Goal: Task Accomplishment & Management: Manage account settings

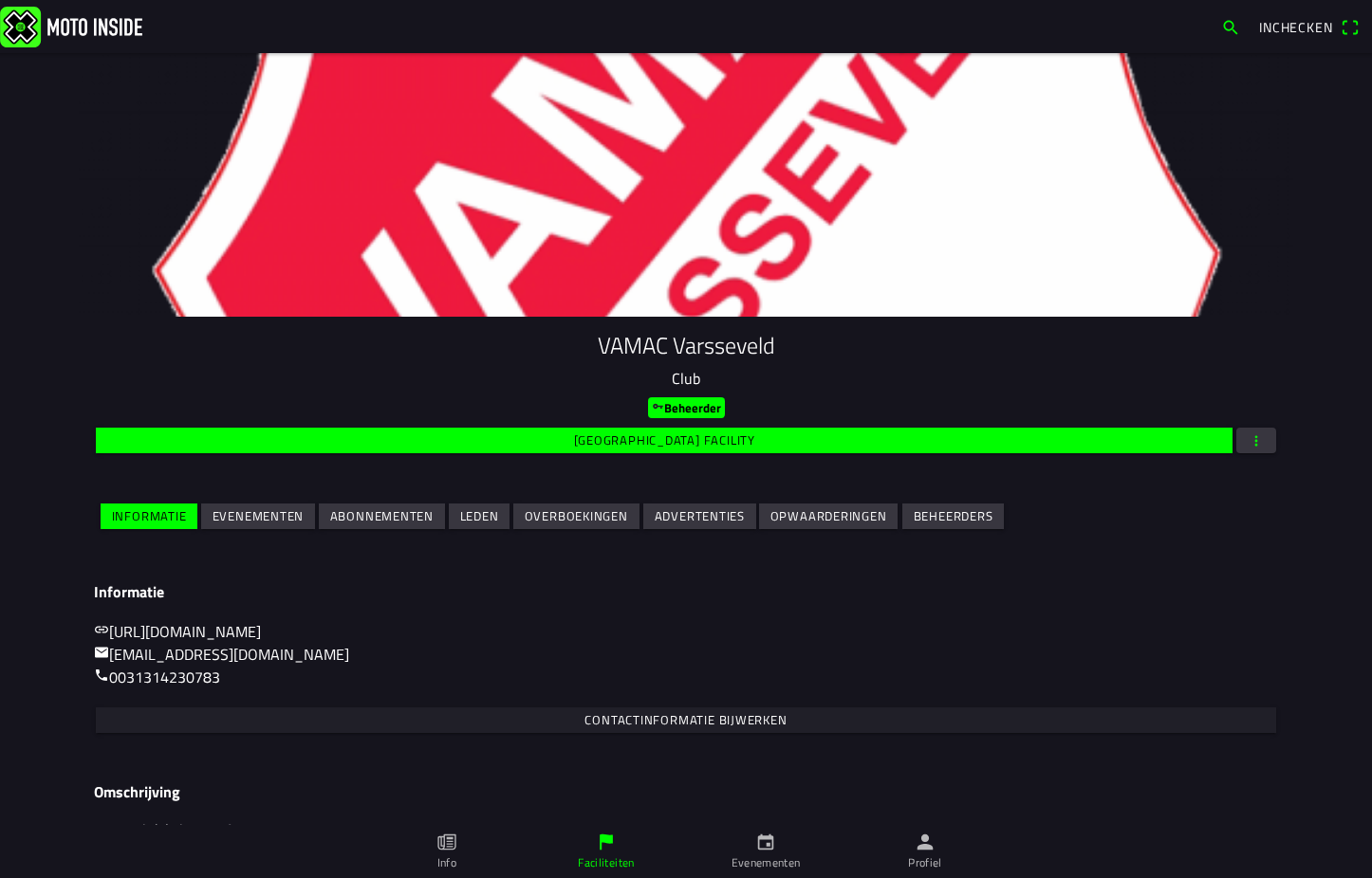
click at [0, 0] on slot "Evenementen" at bounding box center [0, 0] width 0 height 0
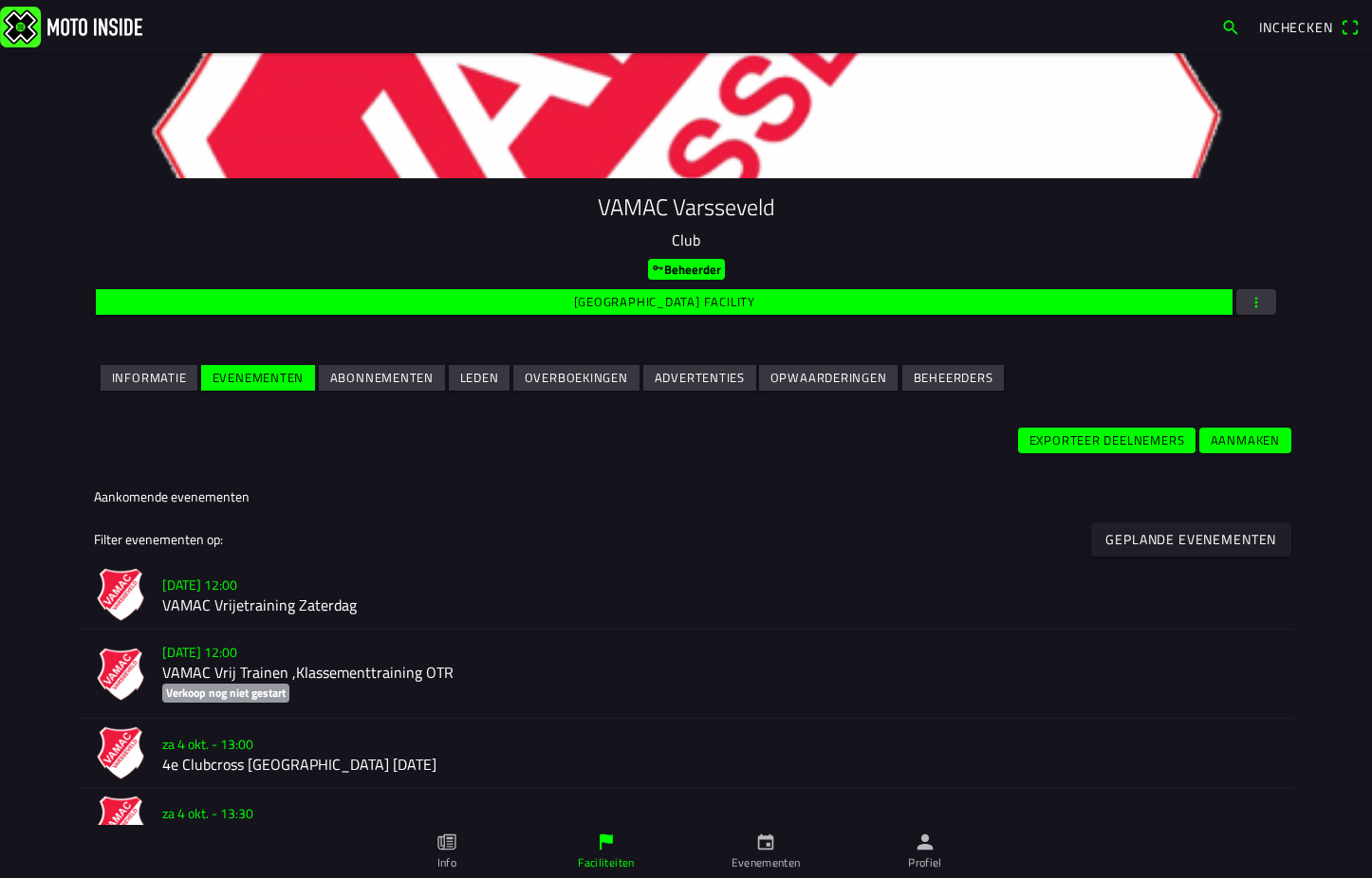
scroll to position [190, 0]
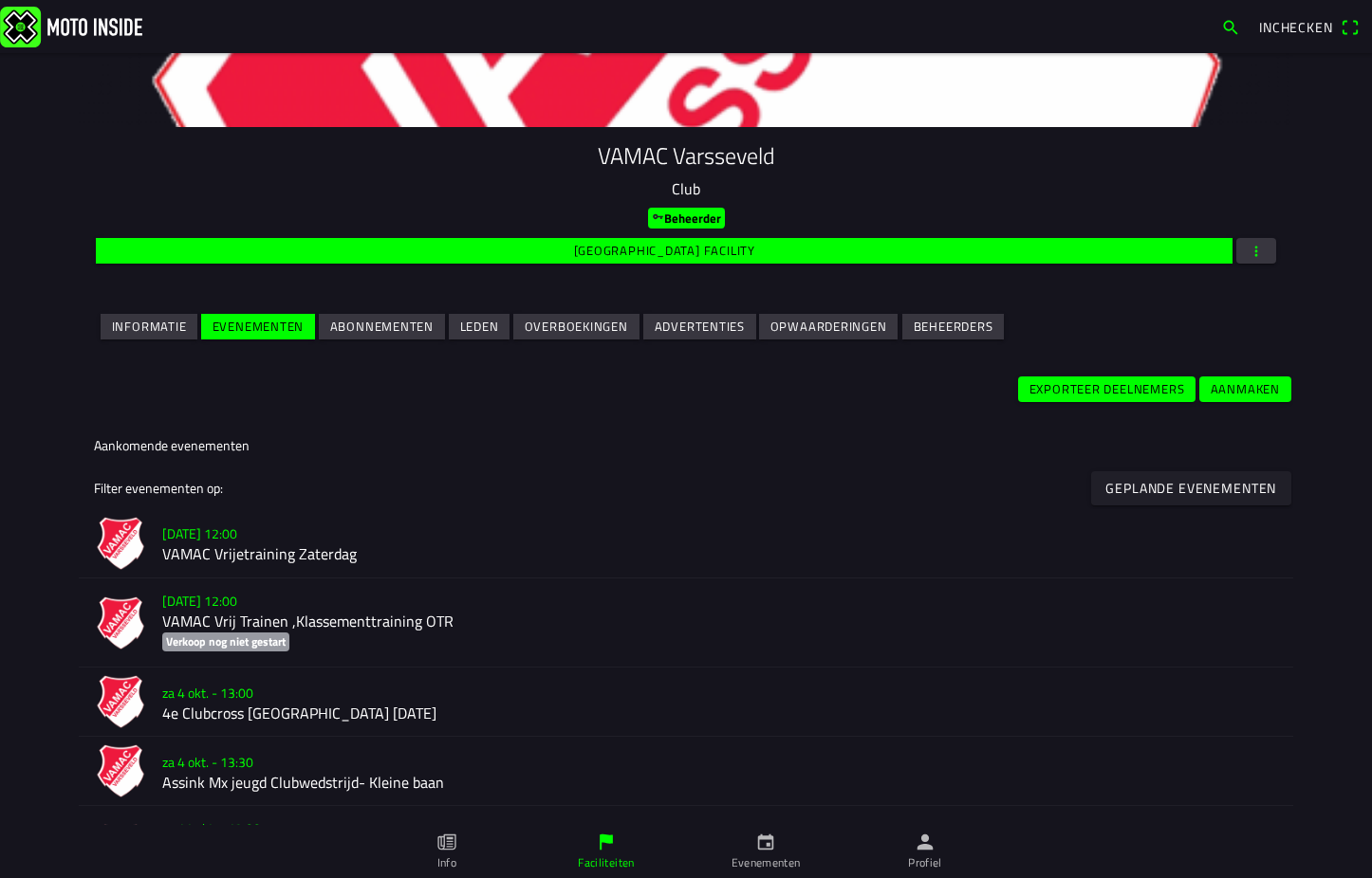
click at [247, 554] on h2 "VAMAC Vrijetraining Zaterdag" at bounding box center [720, 555] width 1116 height 18
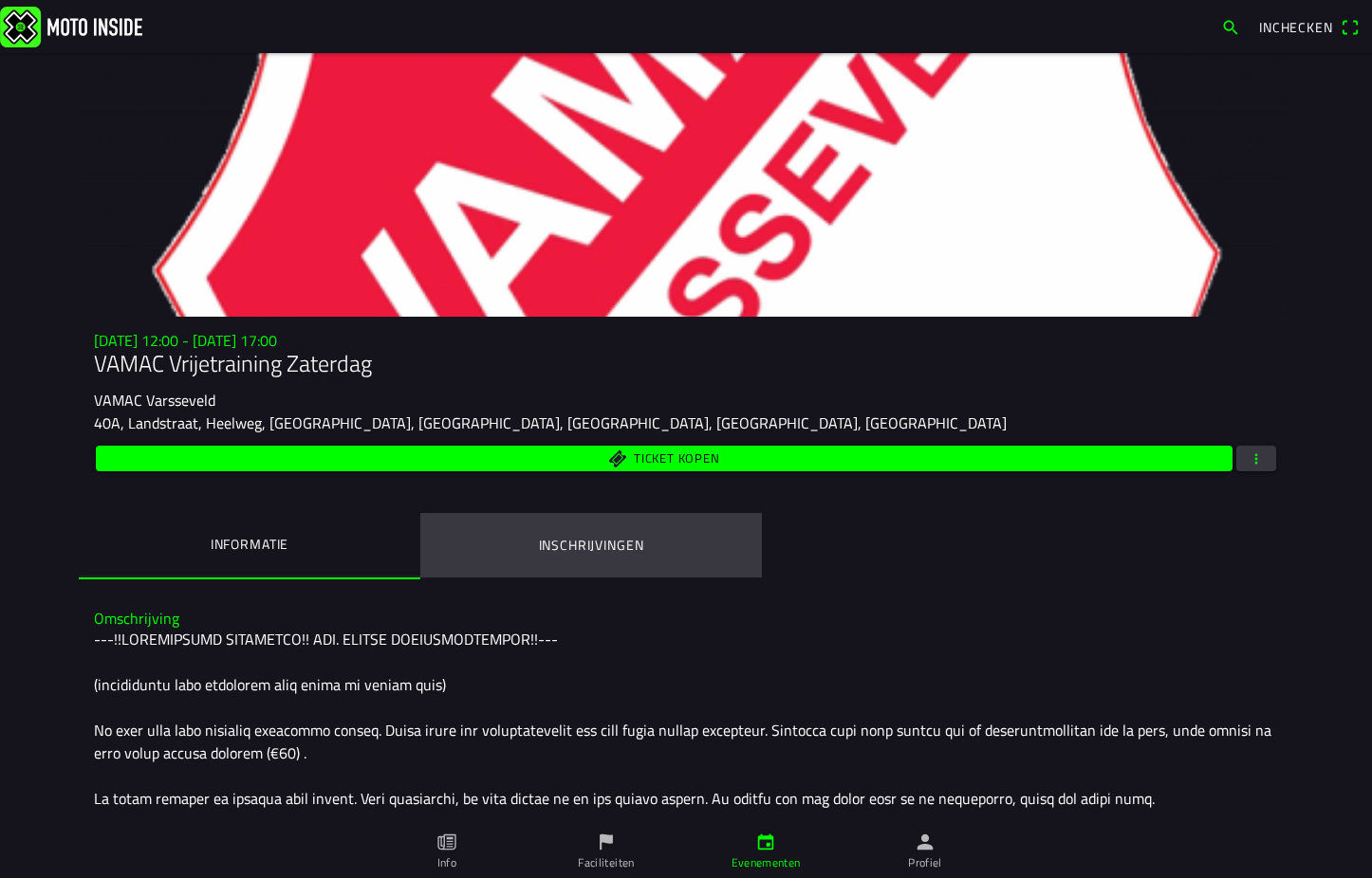
click at [591, 541] on ion-label "Inschrijvingen" at bounding box center [591, 545] width 105 height 21
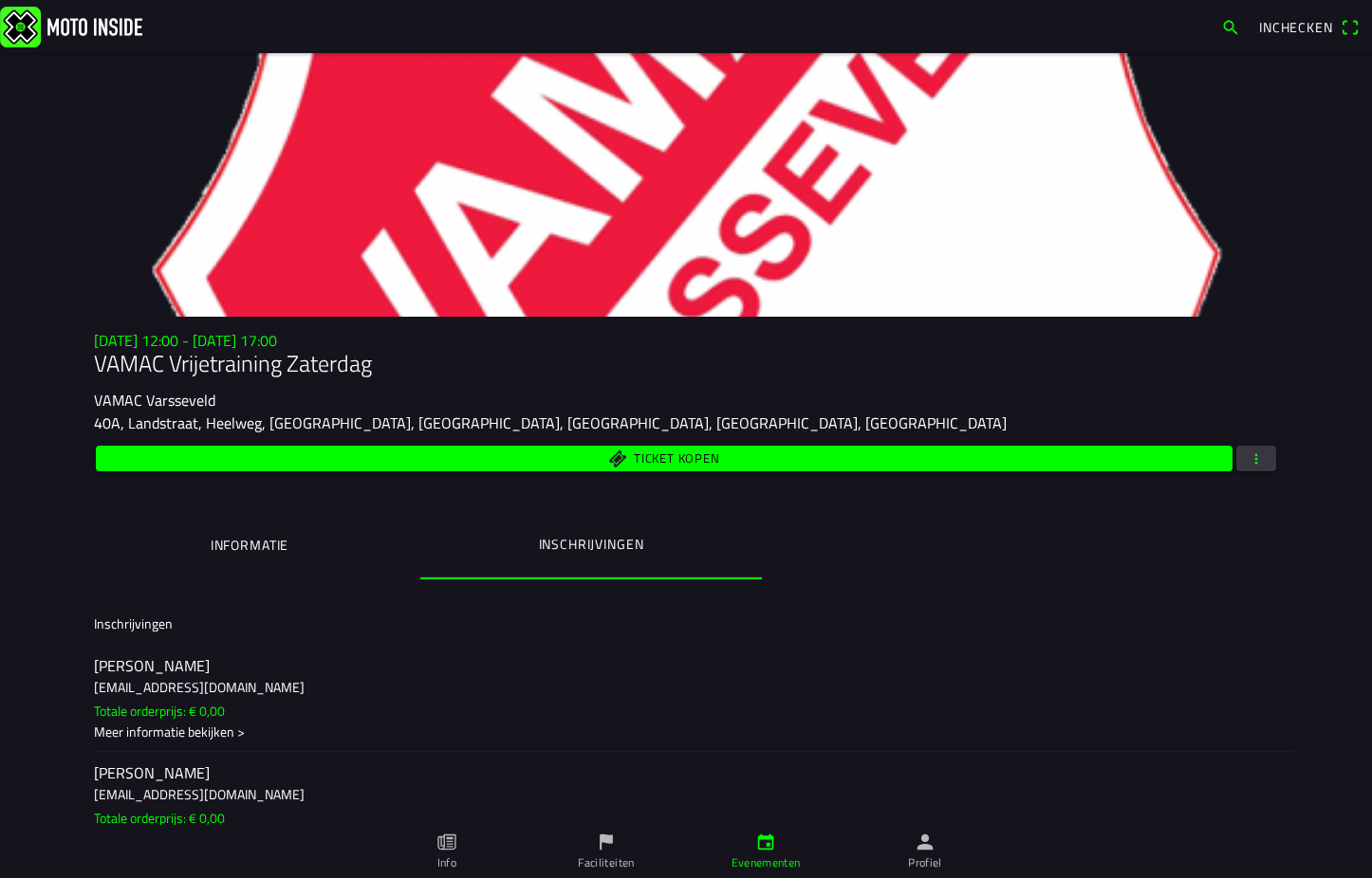
click at [1254, 458] on span "button" at bounding box center [1255, 459] width 17 height 26
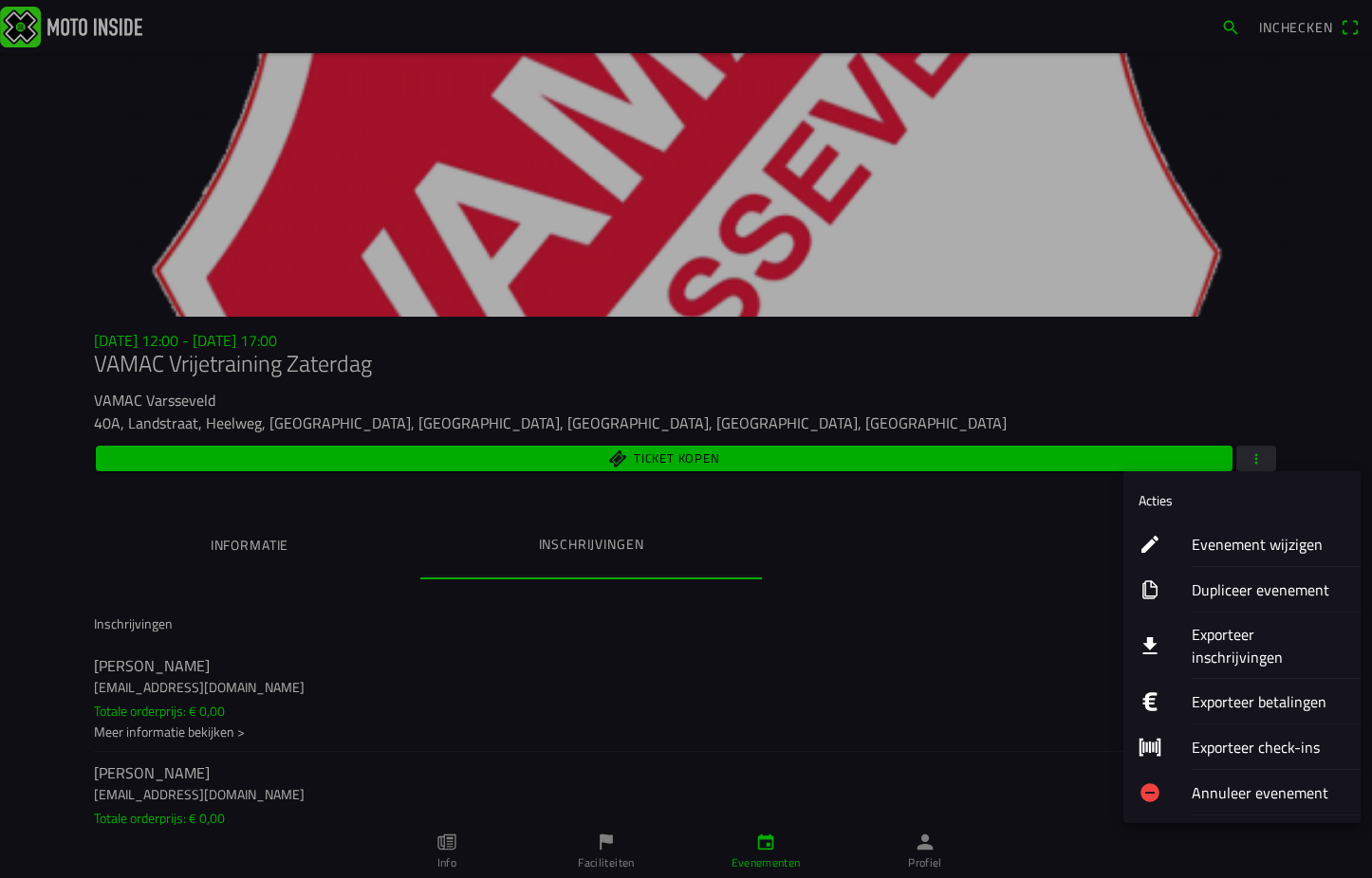
click at [1255, 639] on ion-label "Exporteer inschrijvingen" at bounding box center [1268, 646] width 153 height 45
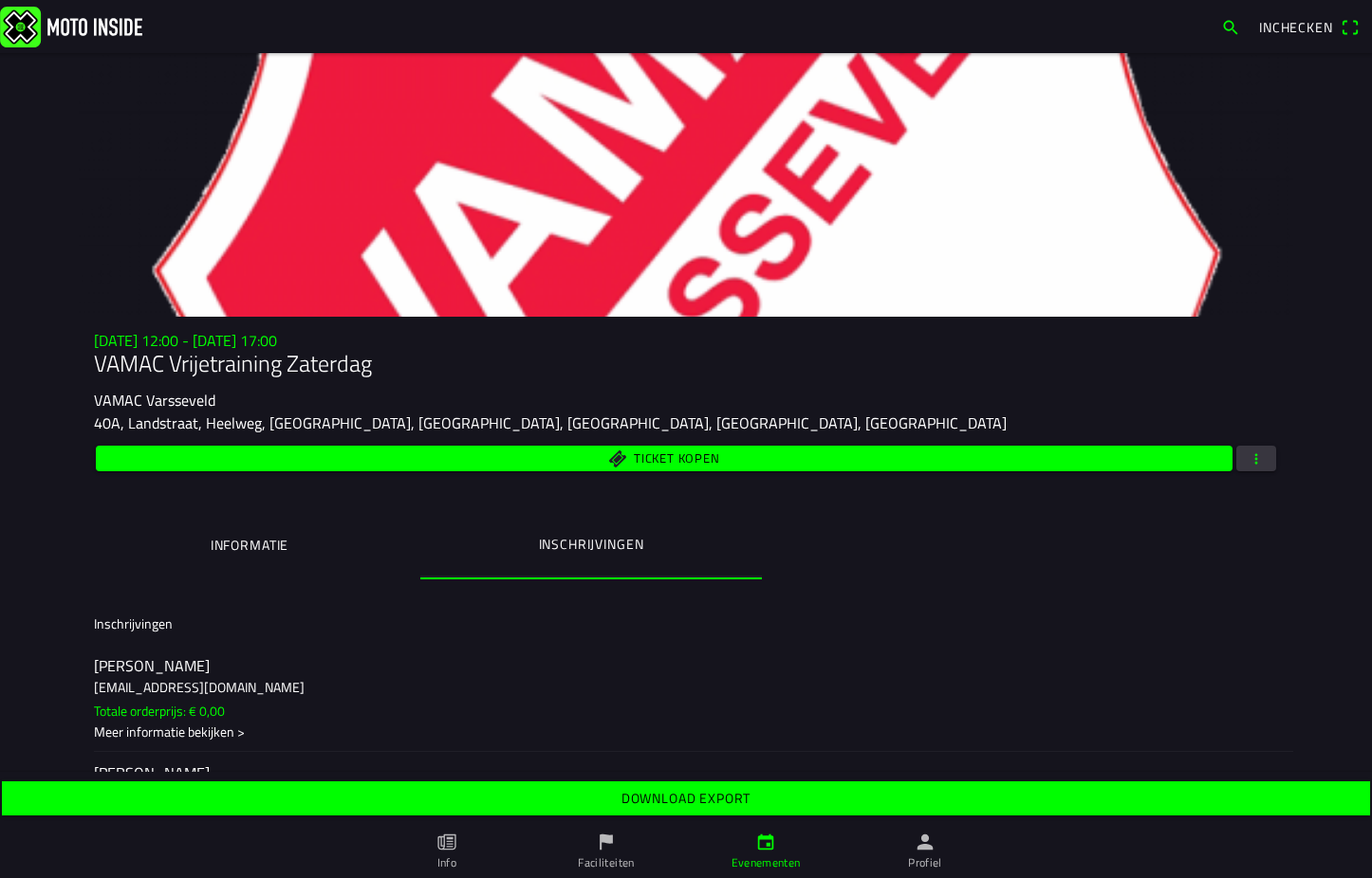
click at [0, 0] on slot "Download export" at bounding box center [0, 0] width 0 height 0
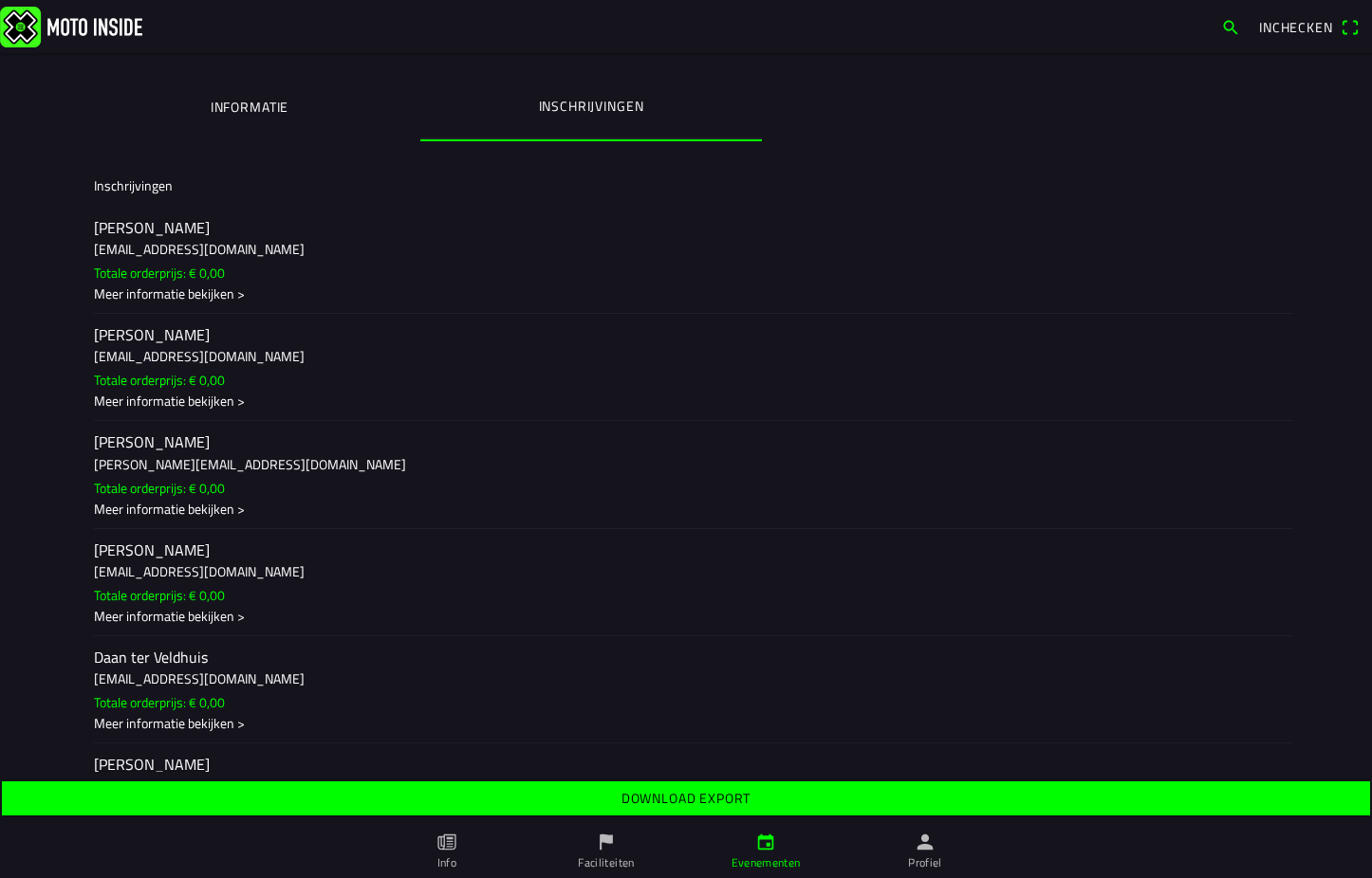
scroll to position [206, 0]
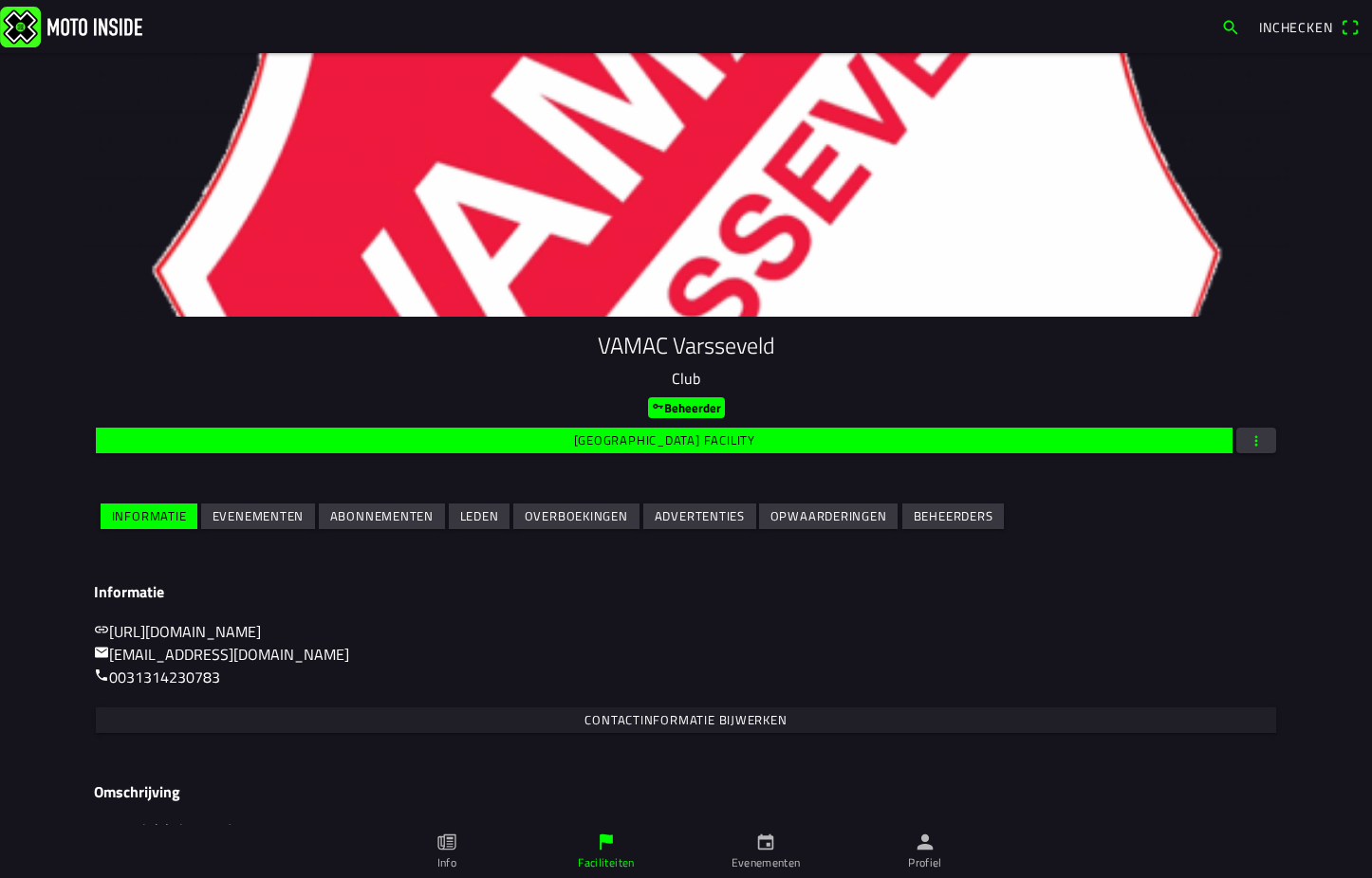
click at [0, 0] on slot "Evenementen" at bounding box center [0, 0] width 0 height 0
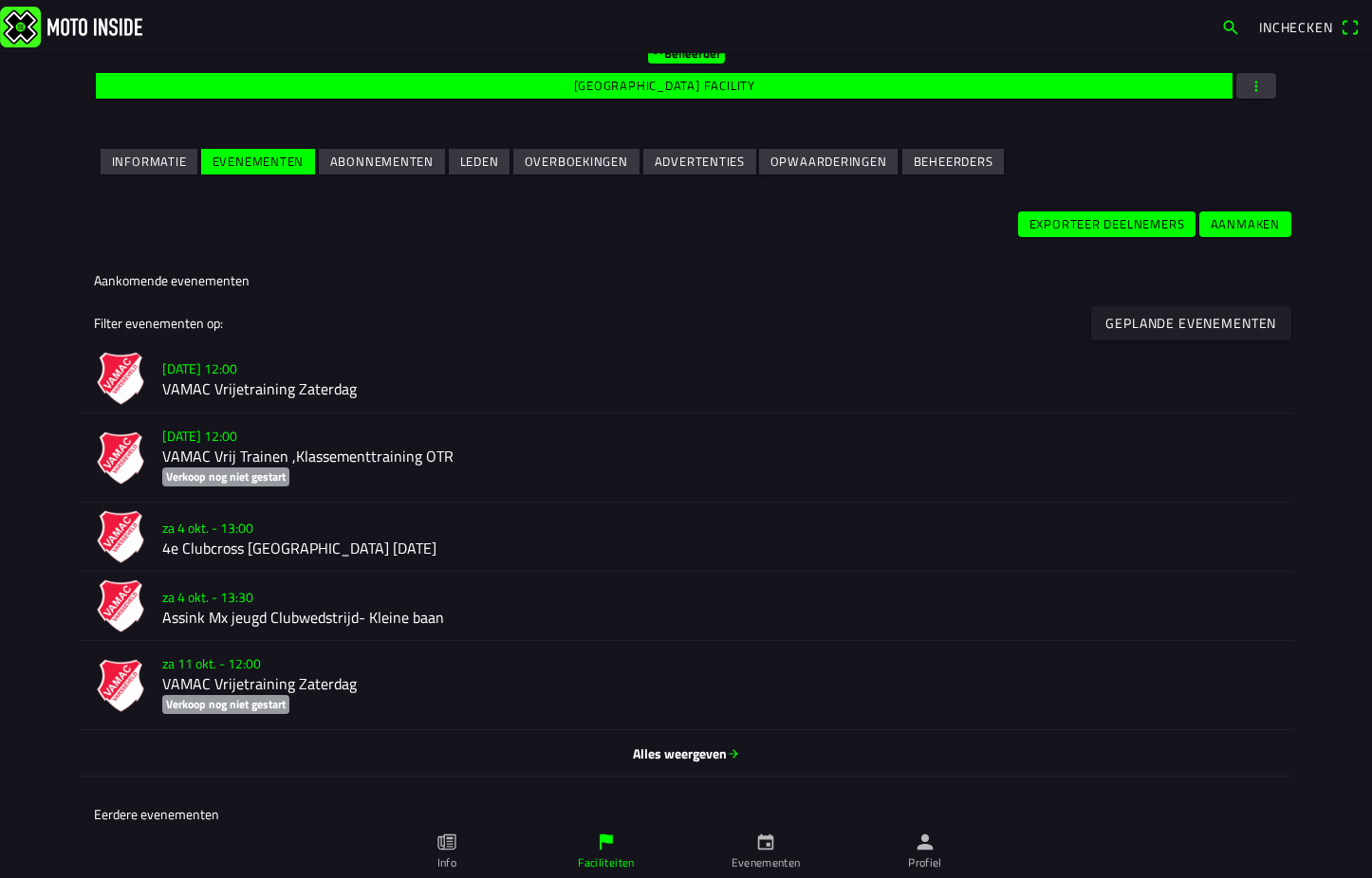
scroll to position [379, 0]
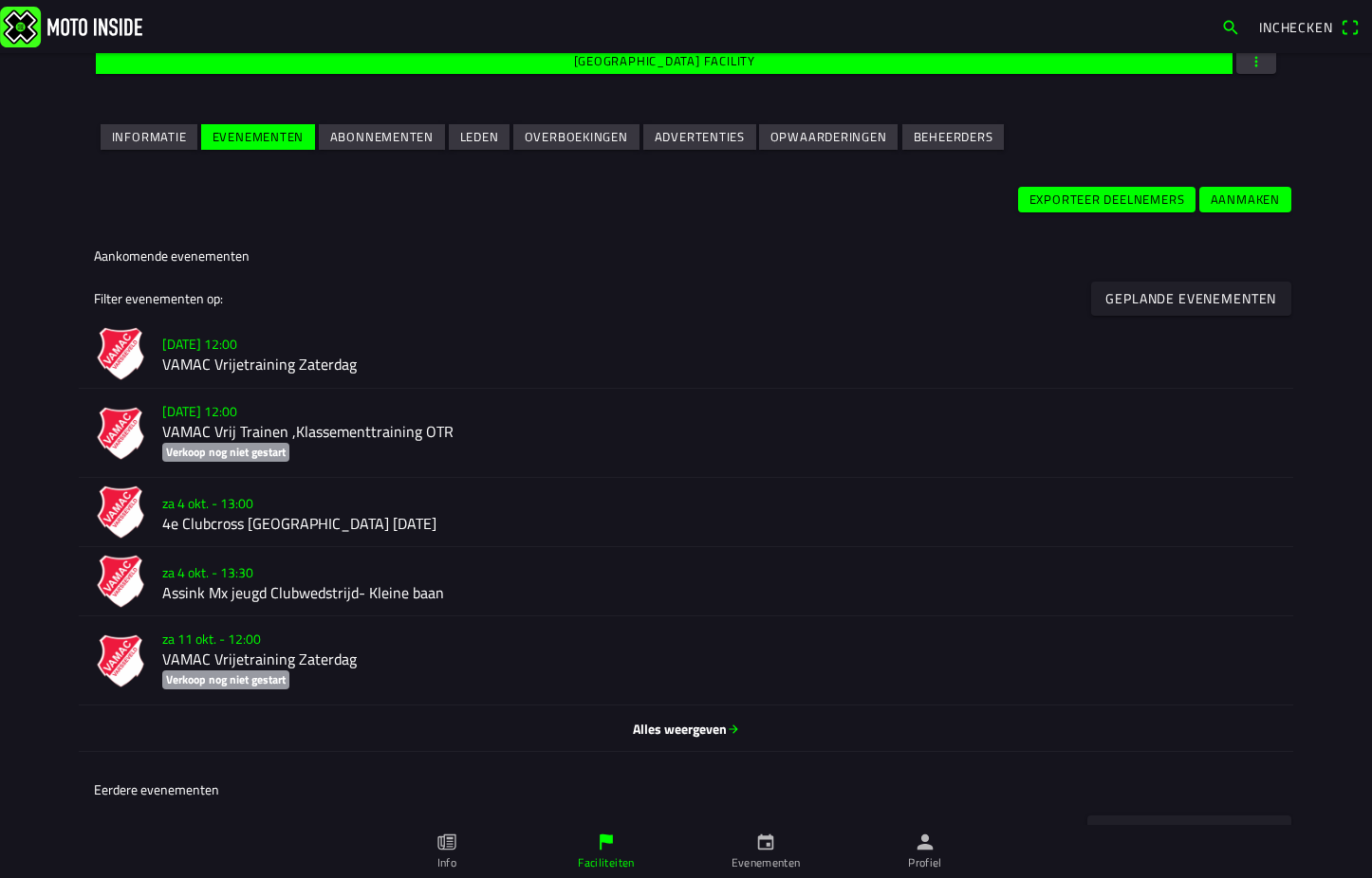
click at [299, 357] on h2 "VAMAC Vrijetraining Zaterdag" at bounding box center [720, 365] width 1116 height 18
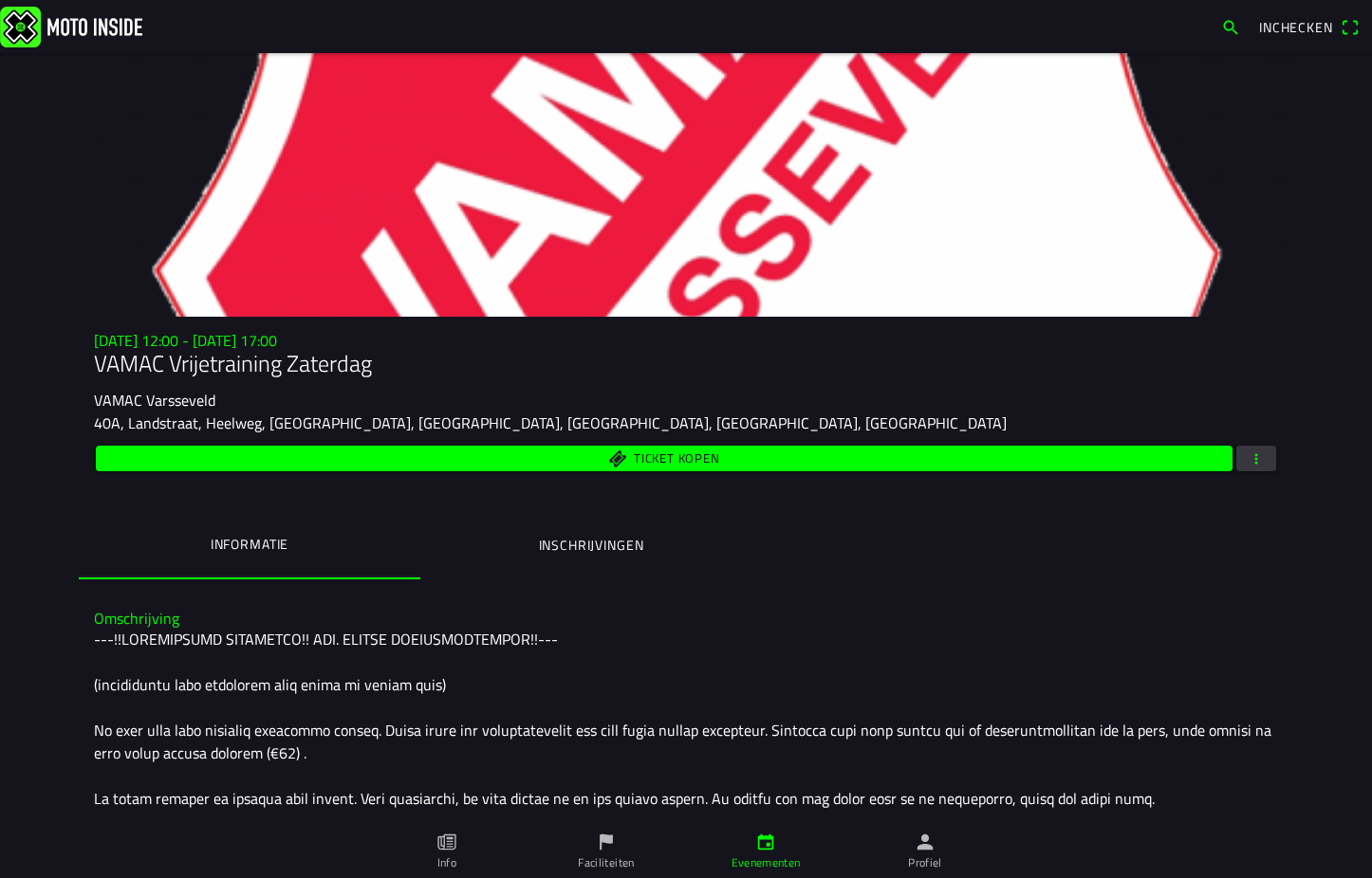
click at [1247, 452] on span "button" at bounding box center [1255, 459] width 17 height 26
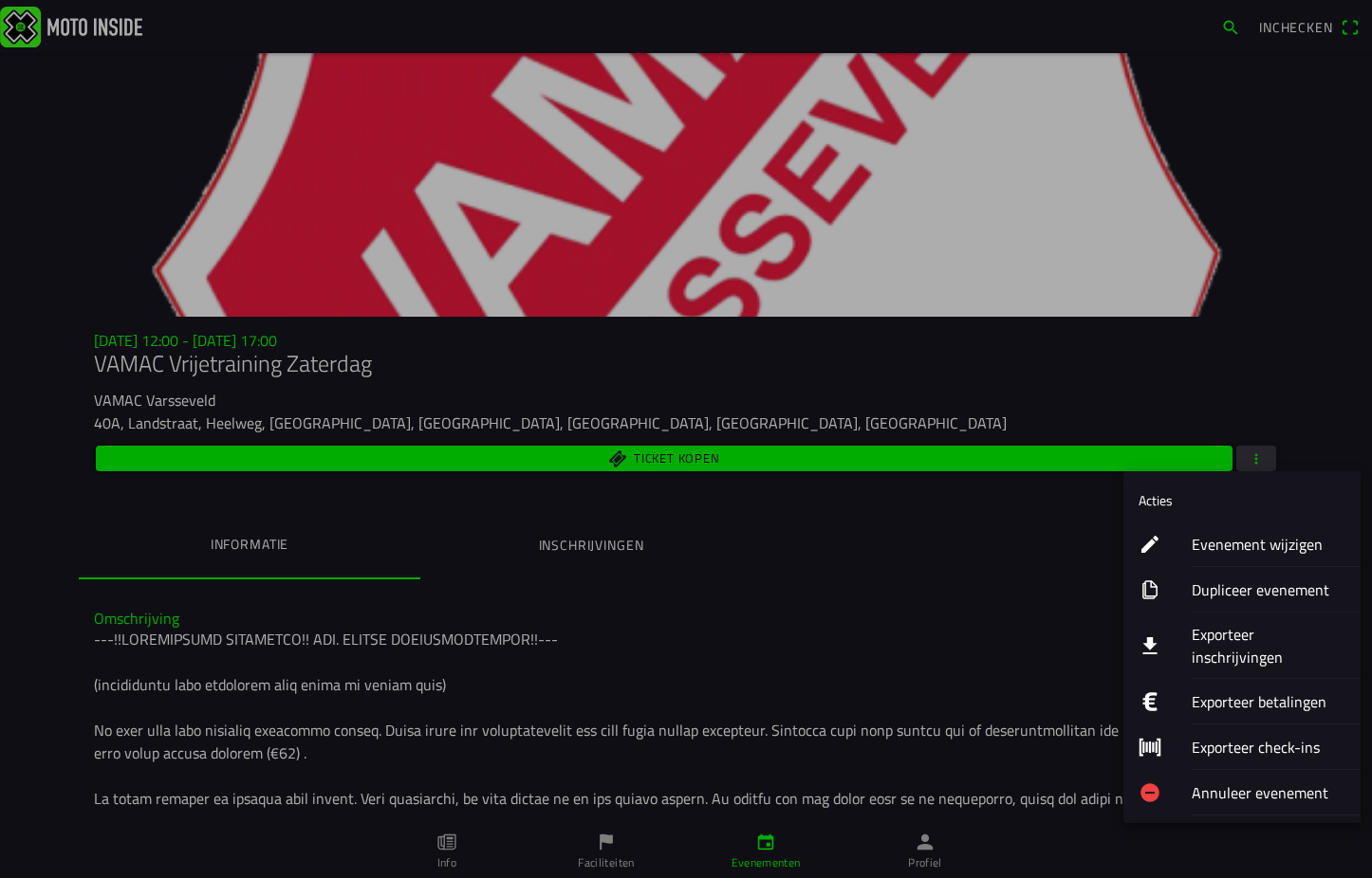
click at [1278, 544] on ion-label "Evenement wijzigen" at bounding box center [1268, 544] width 153 height 23
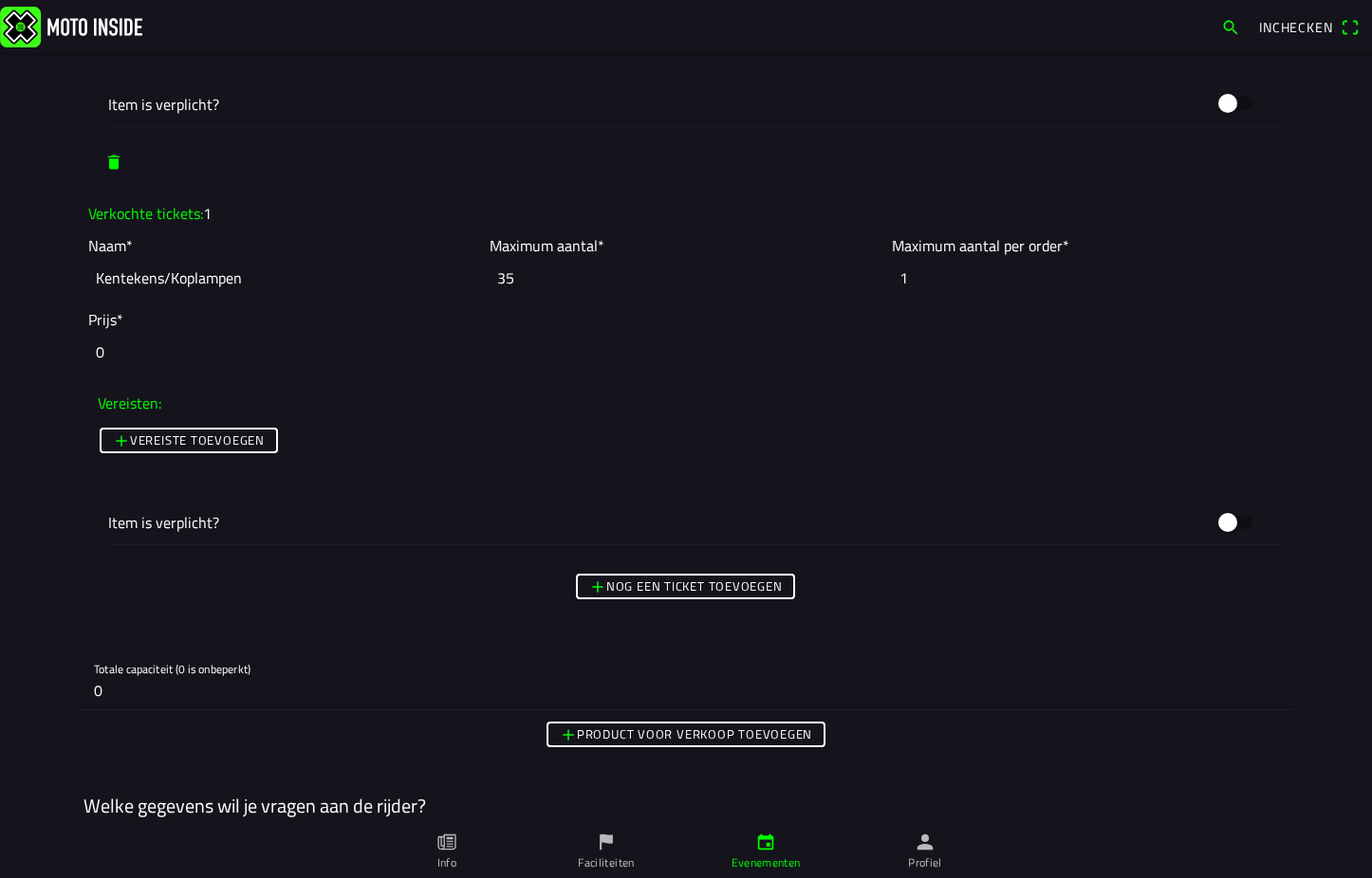
scroll to position [2846, 0]
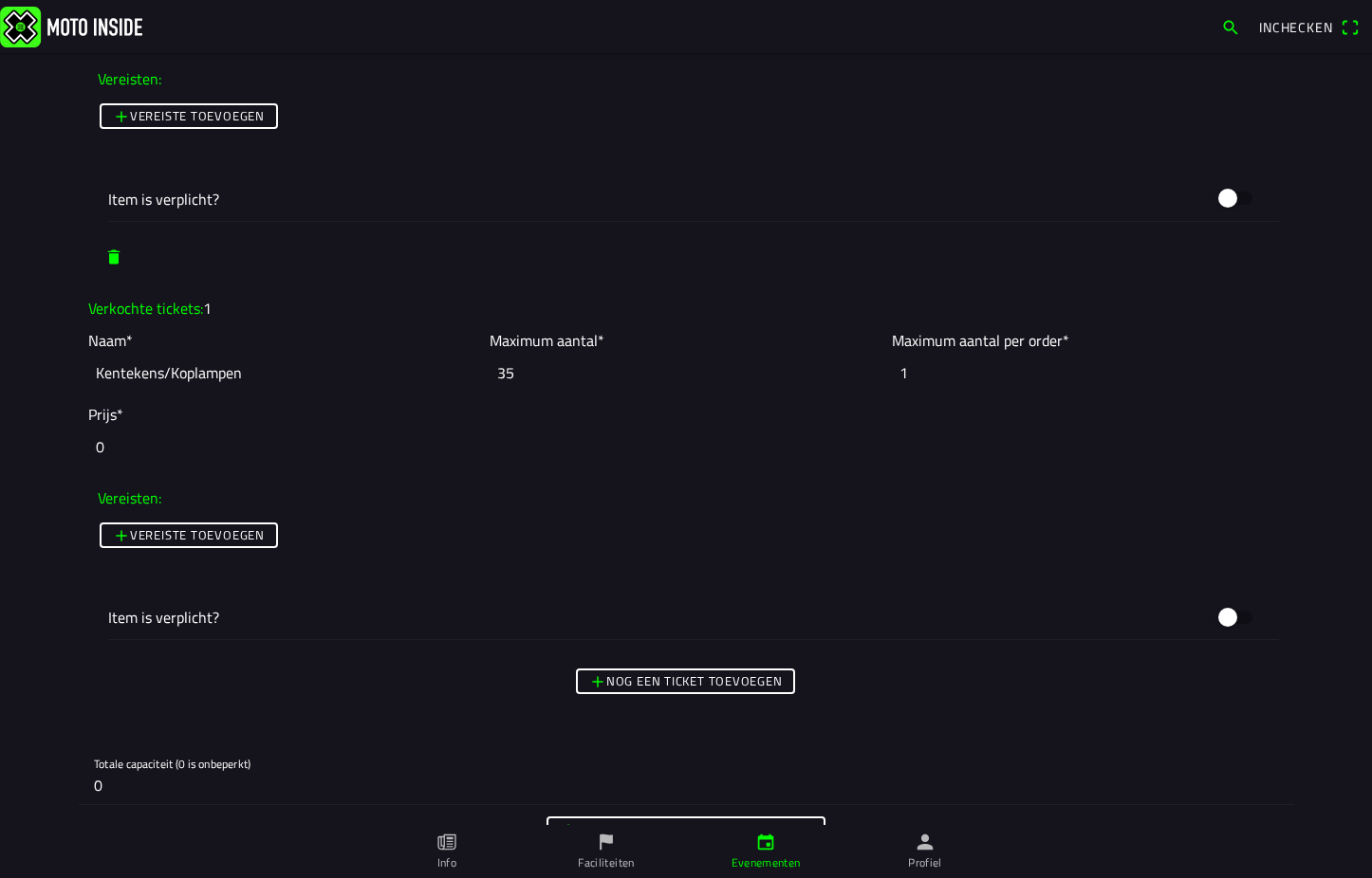
click at [514, 355] on input "35" at bounding box center [685, 372] width 392 height 42
type input "3"
drag, startPoint x: 508, startPoint y: 379, endPoint x: 475, endPoint y: 378, distance: 33.0
click at [0, 0] on slot "Naam* Kentekens/Koplampen Maximum aantal* 0 Maximum aantal per order* 1" at bounding box center [0, 0] width 0 height 0
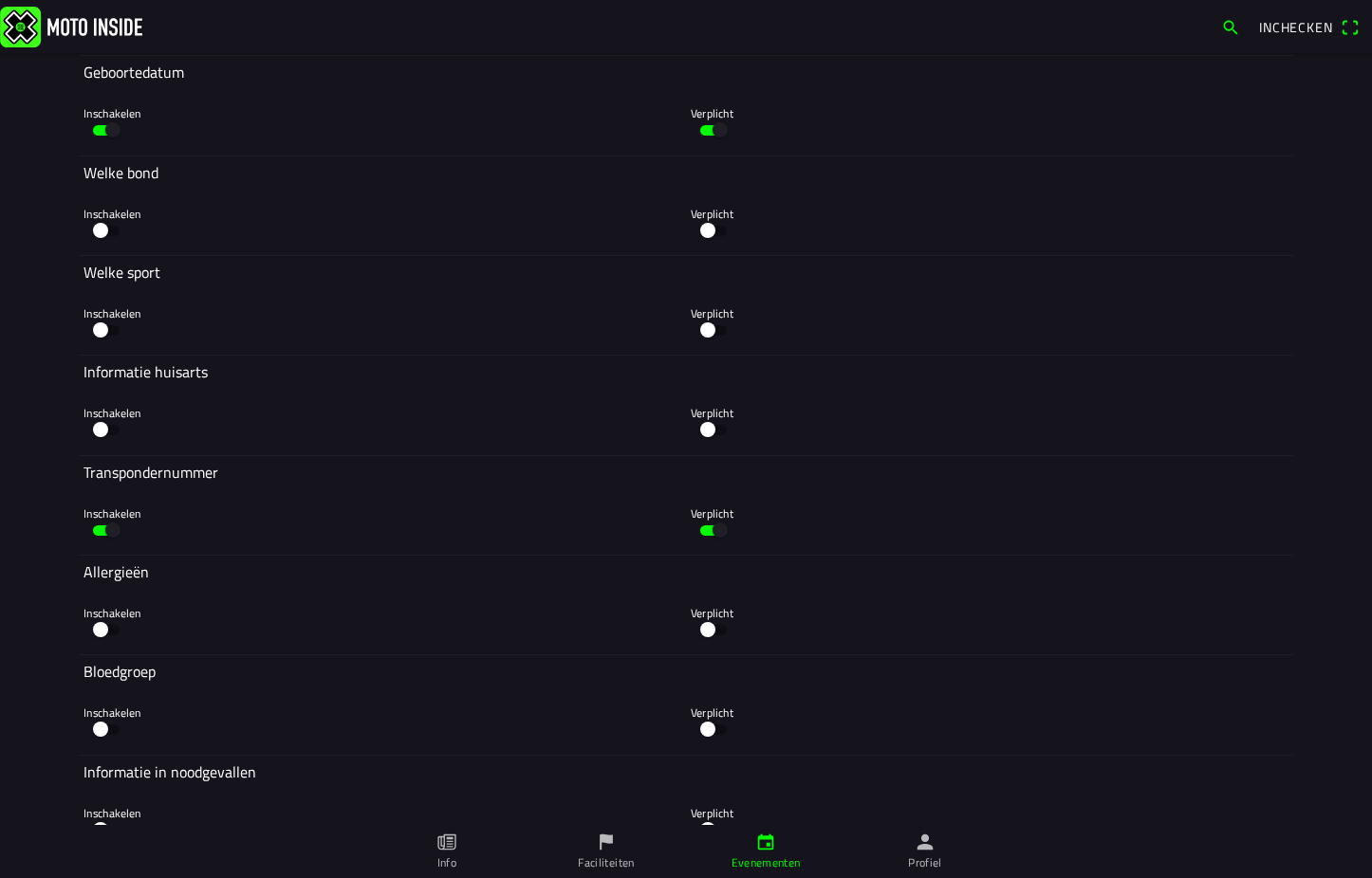
scroll to position [5455, 0]
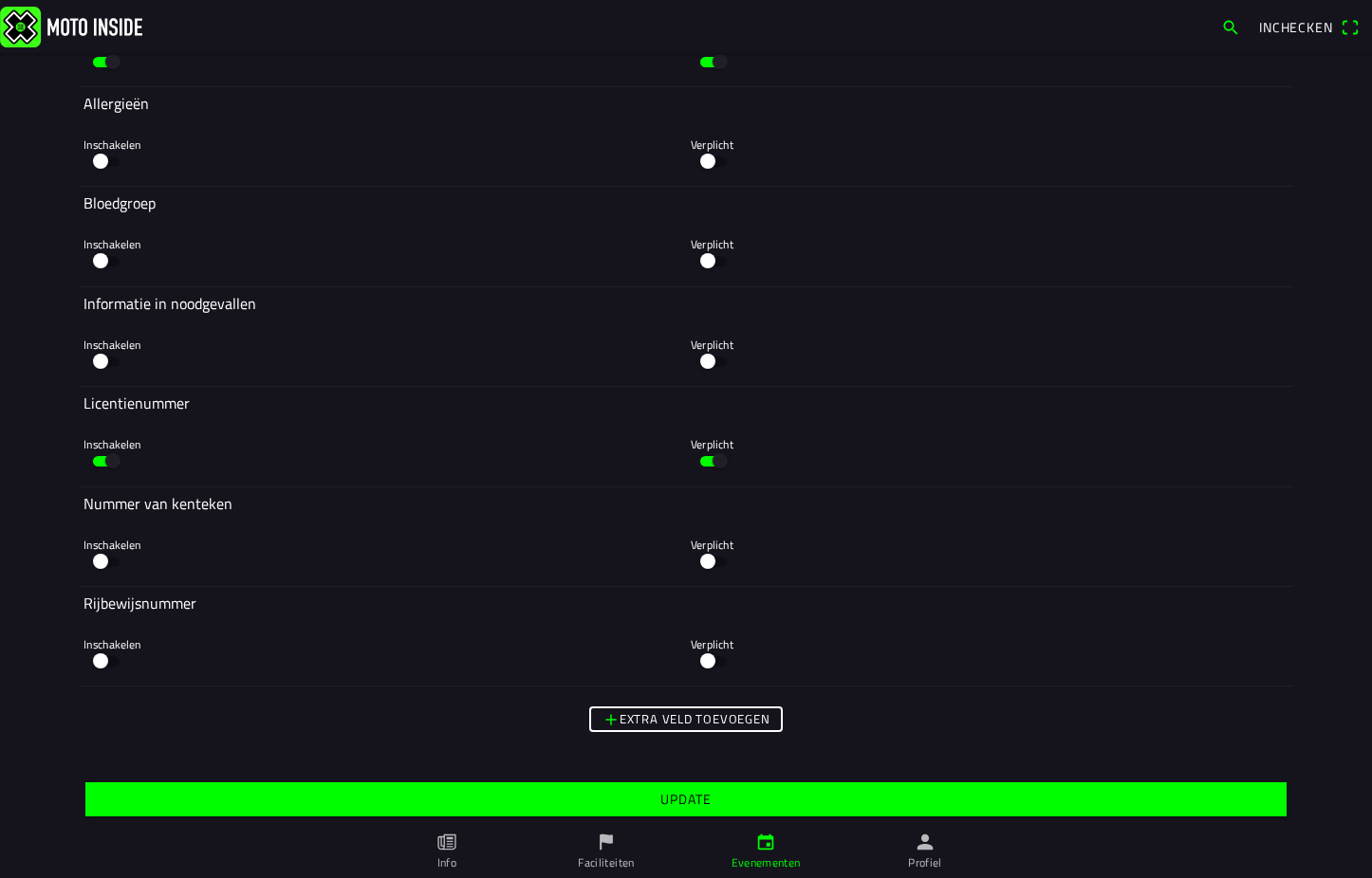
type input "5"
click at [0, 0] on slot "Update" at bounding box center [0, 0] width 0 height 0
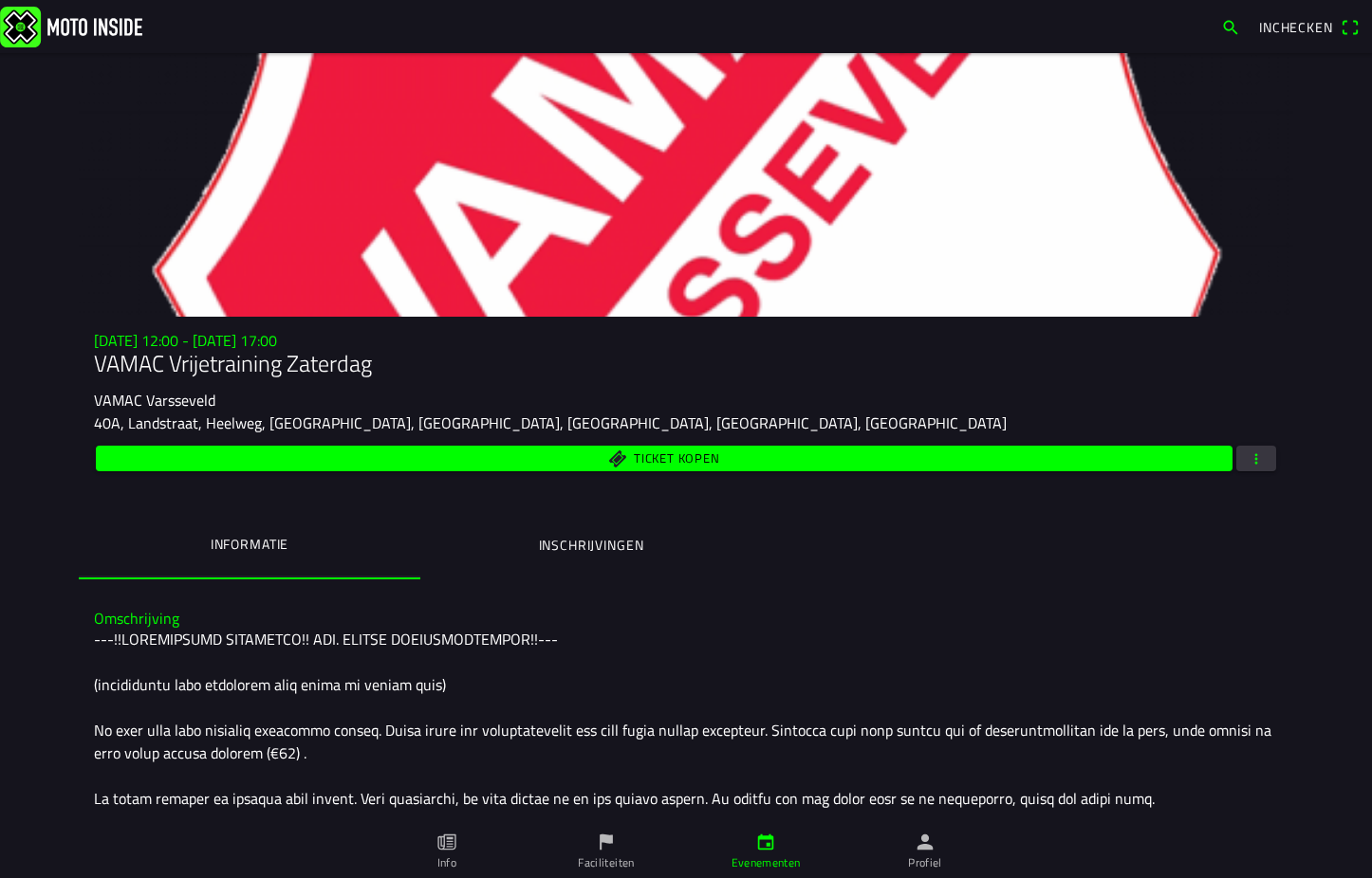
click at [1262, 454] on button "button" at bounding box center [1256, 459] width 40 height 26
click at [1248, 389] on ion-backdrop at bounding box center [686, 439] width 1372 height 878
click at [933, 864] on ion-label "Profiel" at bounding box center [924, 862] width 34 height 17
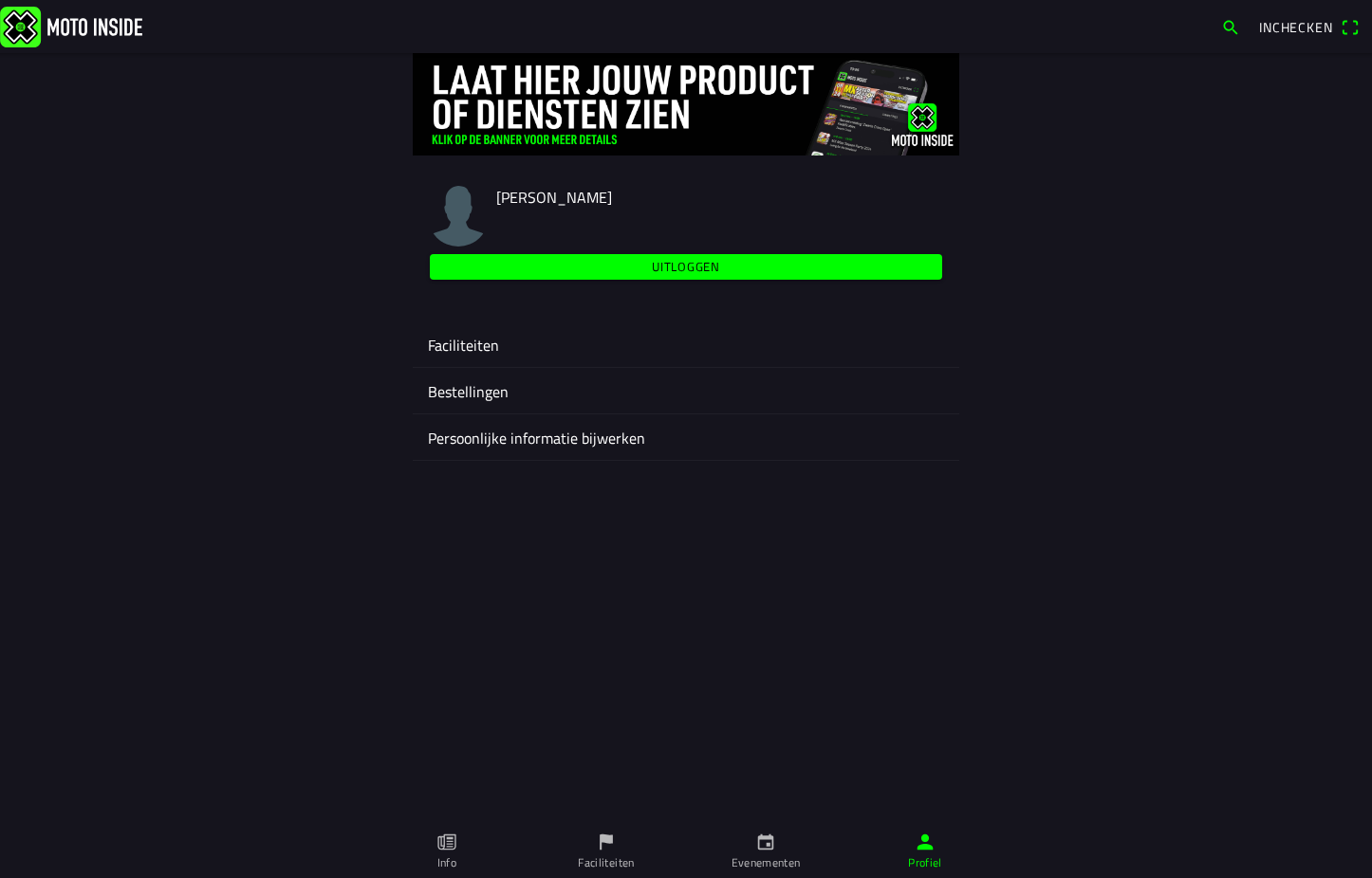
click at [446, 349] on ion-label "Faciliteiten" at bounding box center [686, 345] width 516 height 23
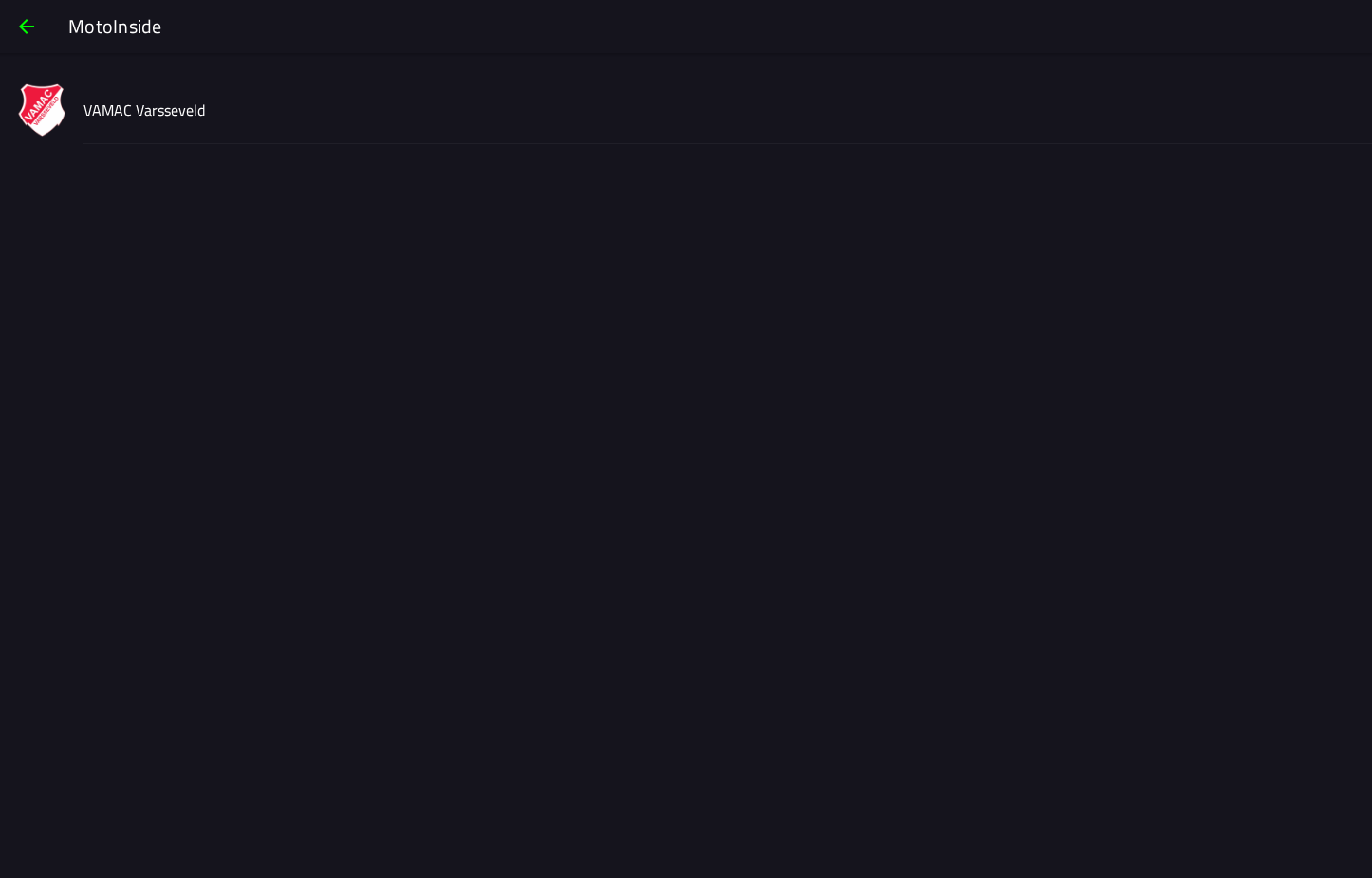
click at [0, 0] on slot "VAMAC Varsseveld" at bounding box center [0, 0] width 0 height 0
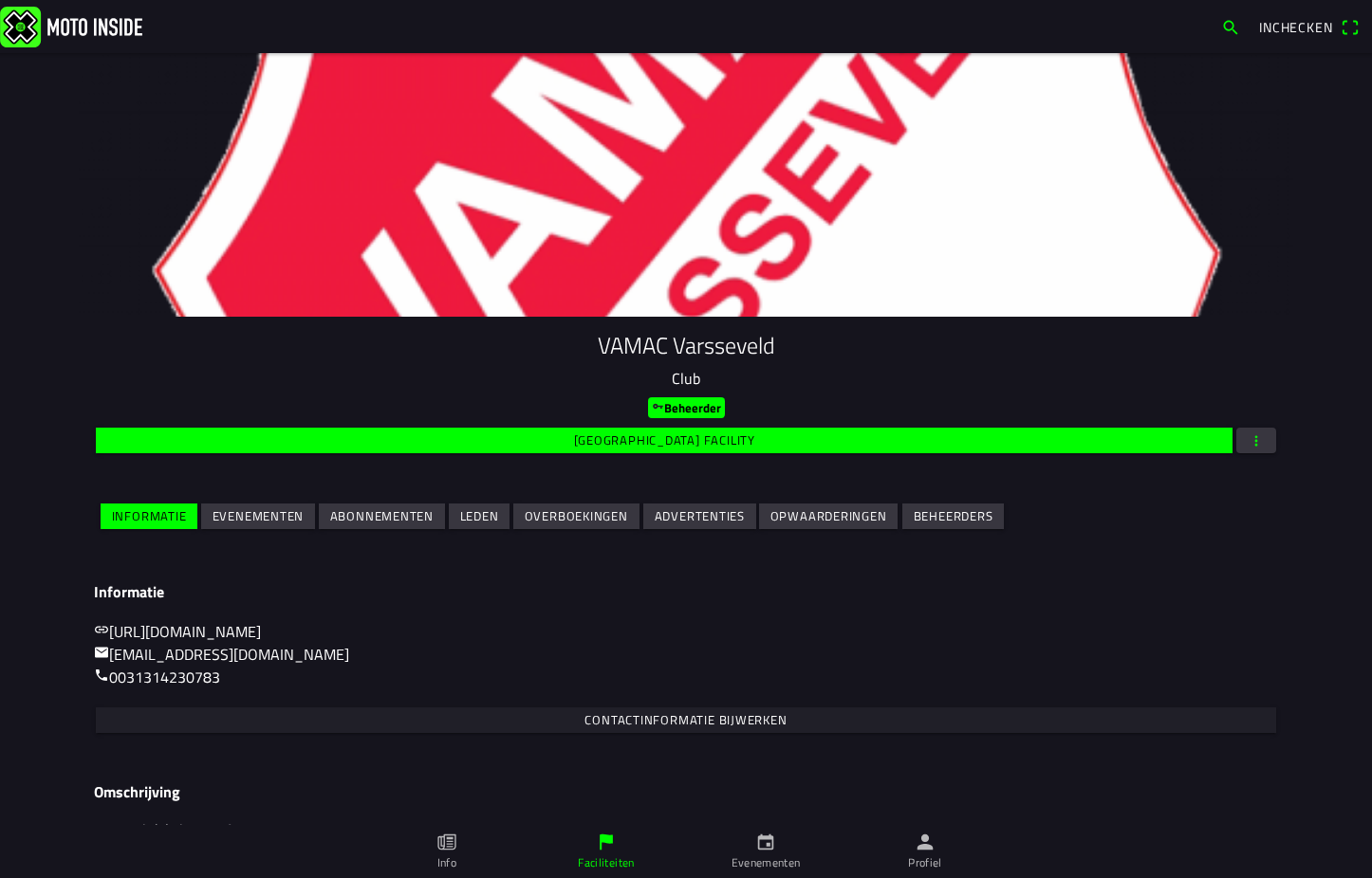
click at [0, 0] on slot "Evenementen" at bounding box center [0, 0] width 0 height 0
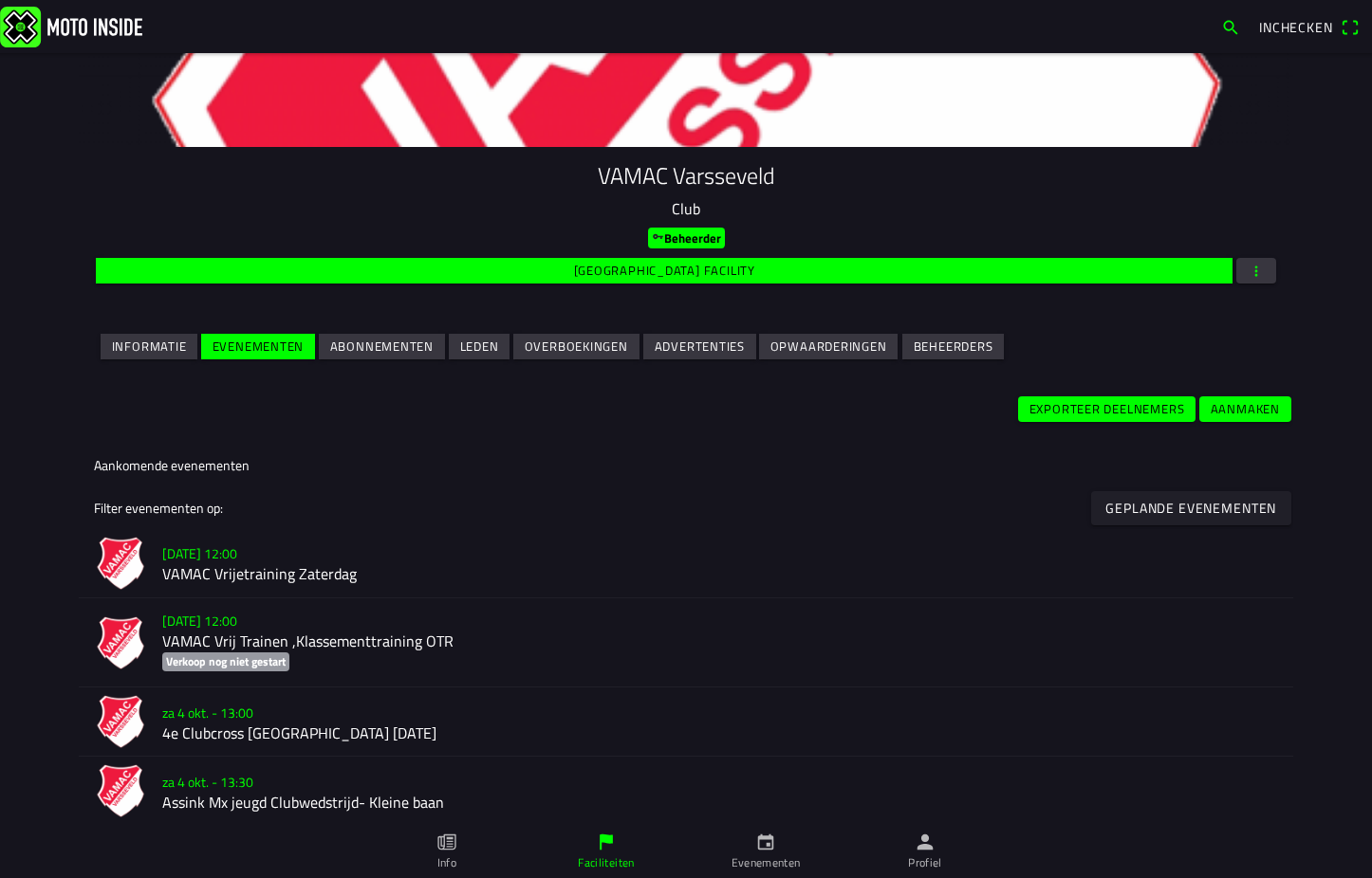
scroll to position [285, 0]
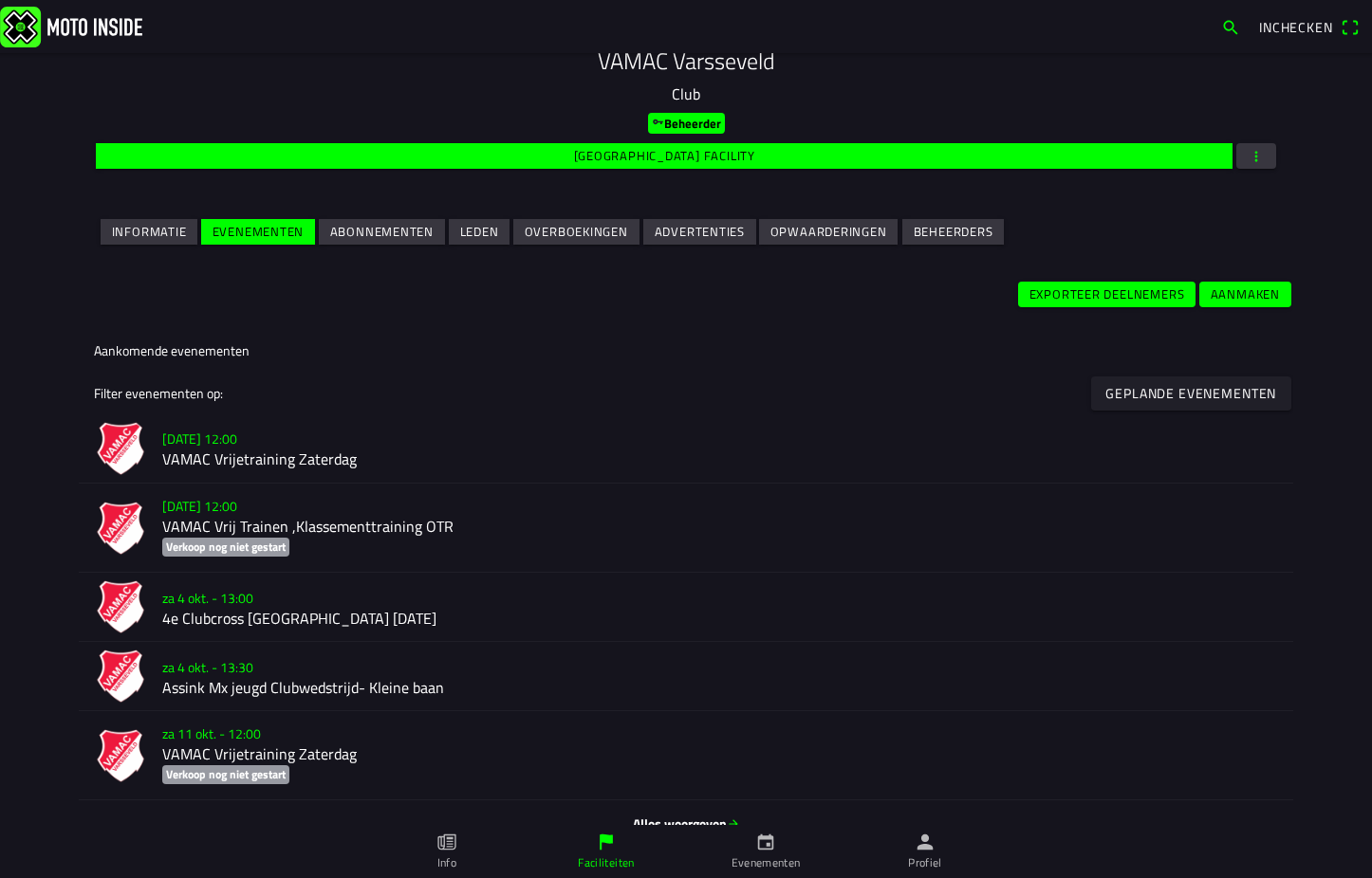
click at [302, 505] on h3 "[DATE] 12:00" at bounding box center [720, 506] width 1116 height 20
